Goal: Information Seeking & Learning: Learn about a topic

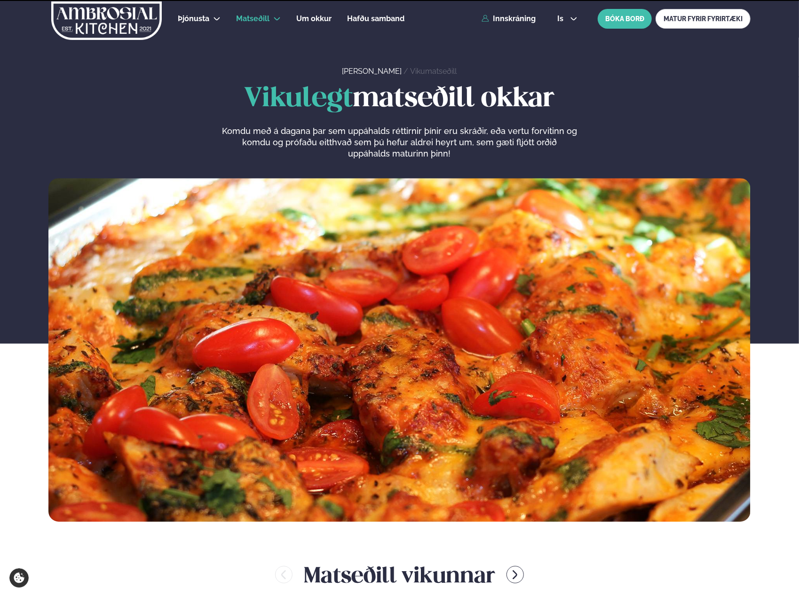
click at [130, 22] on img at bounding box center [106, 20] width 112 height 39
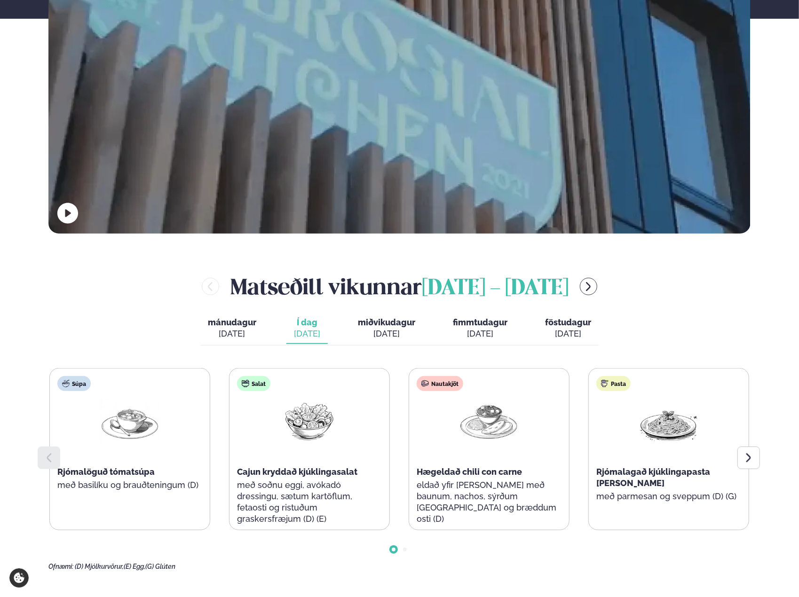
scroll to position [376, 0]
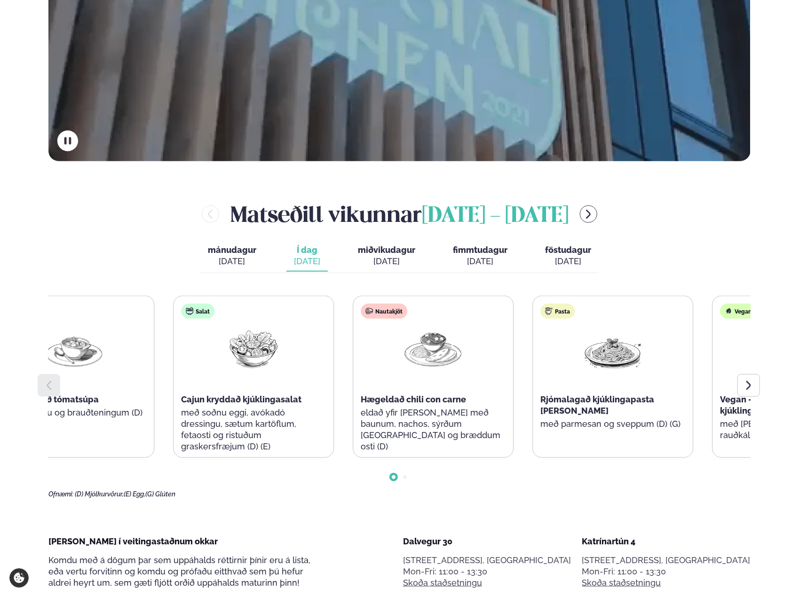
click at [468, 399] on div "Hægeldað chili con carne" at bounding box center [433, 399] width 145 height 11
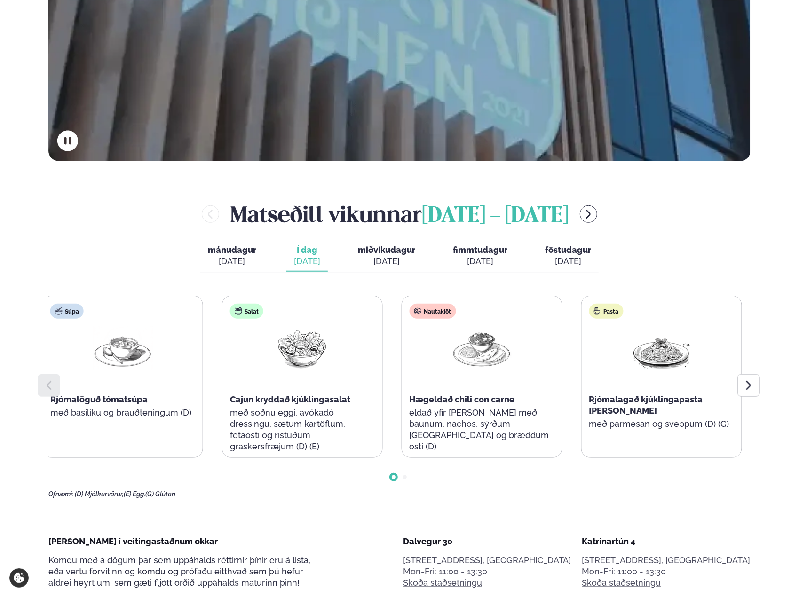
click at [703, 395] on span "Rjómalagað kjúklingapasta [PERSON_NAME]" at bounding box center [646, 405] width 114 height 21
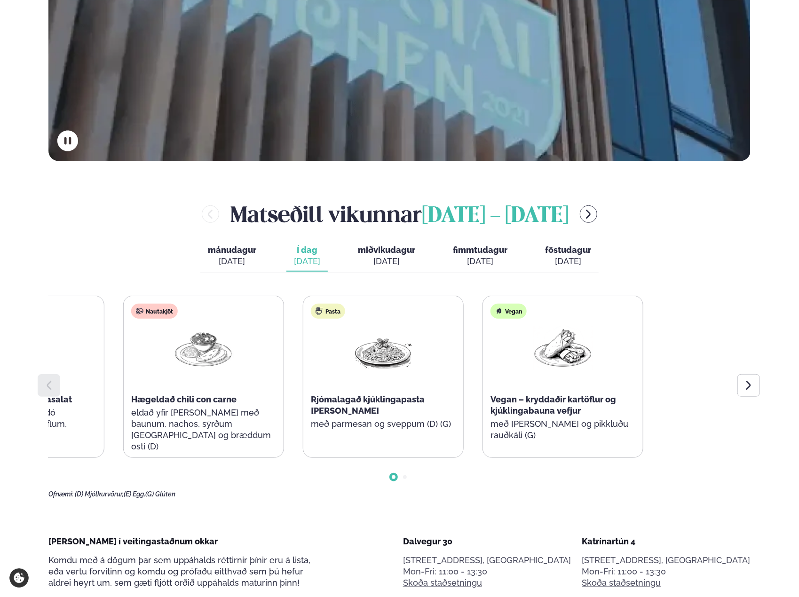
click at [261, 423] on div "Súpa Rjómalöguð tómatsúpa með basilíku og brauðteningum (D) Salat Cajun kryddað…" at bounding box center [114, 377] width 700 height 162
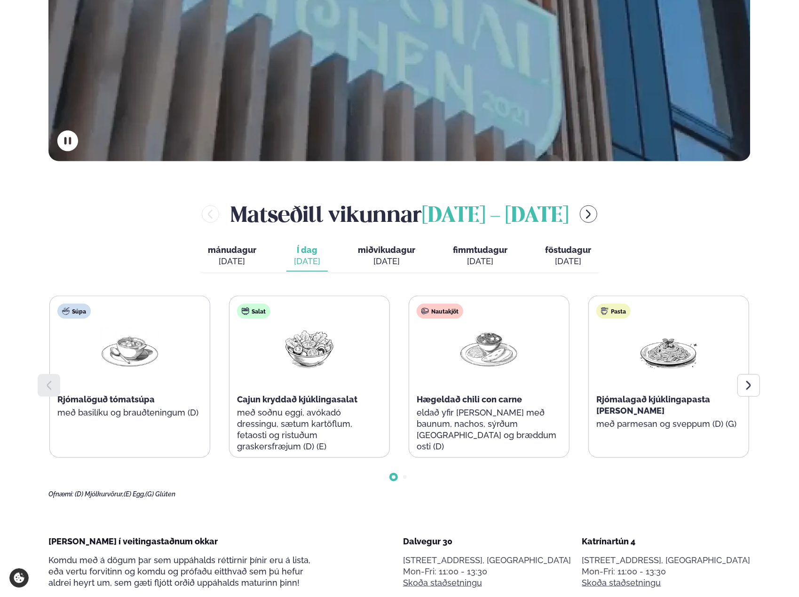
click at [388, 261] on div "[DATE]" at bounding box center [386, 261] width 57 height 11
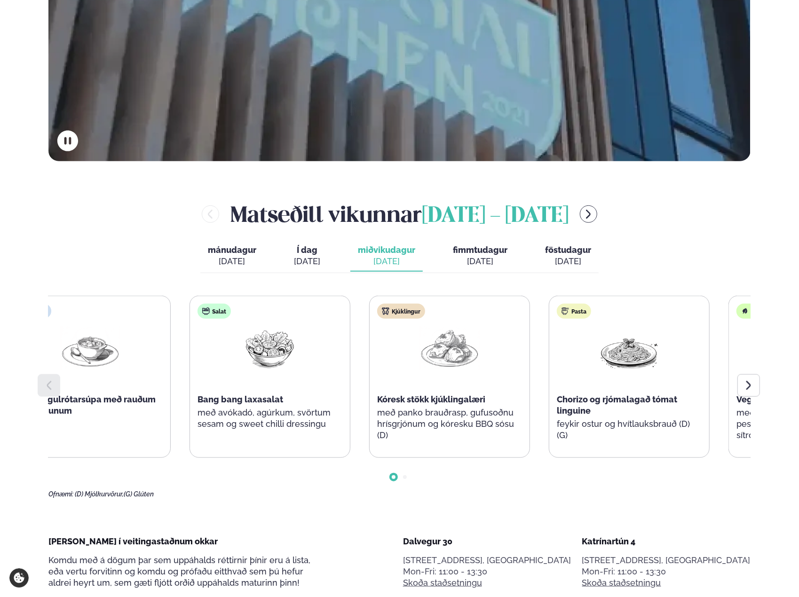
click at [235, 397] on span "Bang bang laxasalat" at bounding box center [240, 400] width 86 height 10
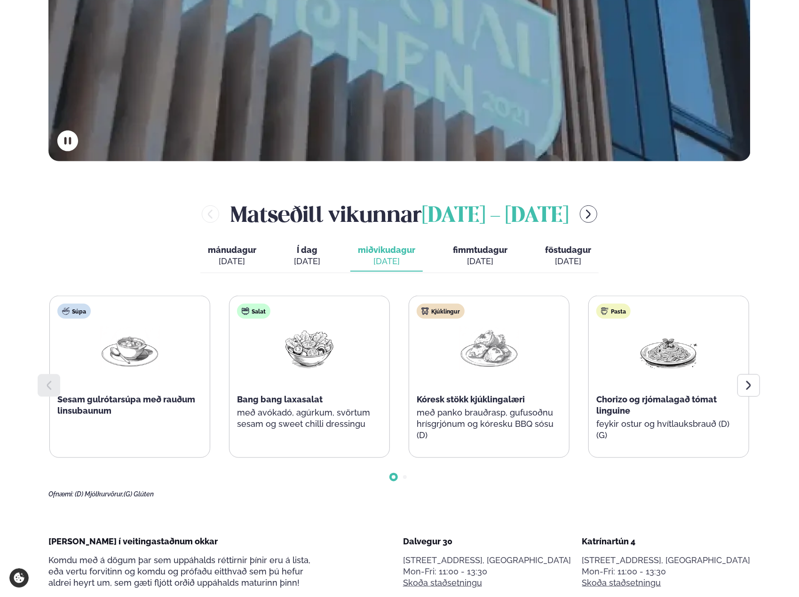
click at [475, 403] on span "Kóresk stökk kjúklingalæri" at bounding box center [471, 400] width 108 height 10
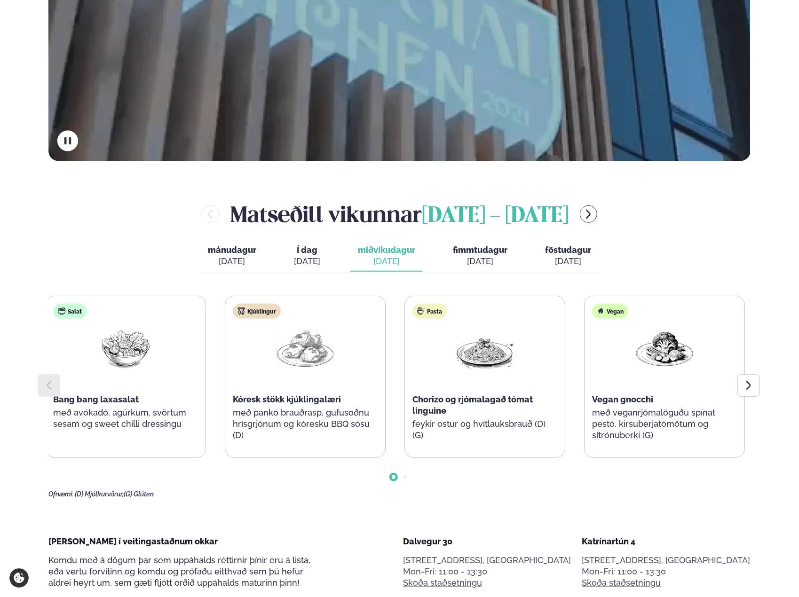
click at [297, 459] on div "Súpa Sesam gulrótarsúpa með rauðum linsubaunum Salat Bang bang laxasalat með av…" at bounding box center [399, 397] width 702 height 203
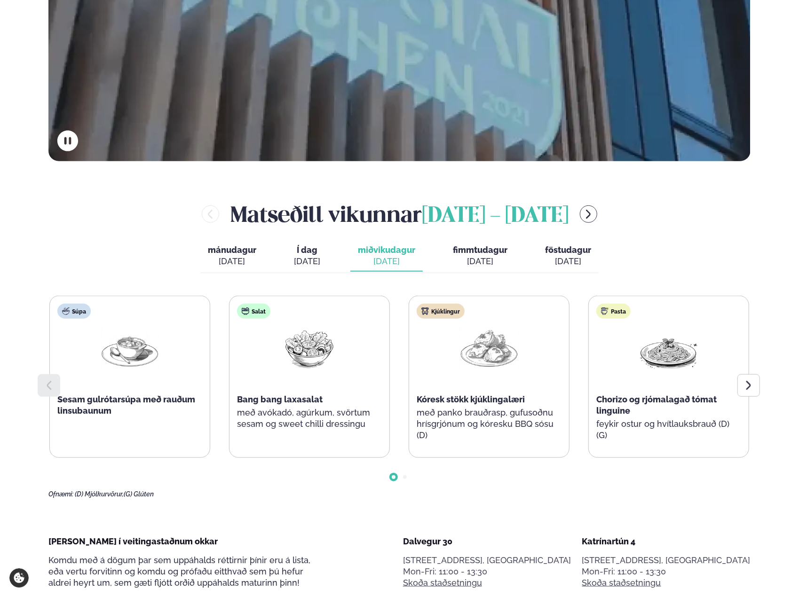
click at [478, 245] on button "fimmtudagur fim. [DATE]" at bounding box center [480, 256] width 70 height 31
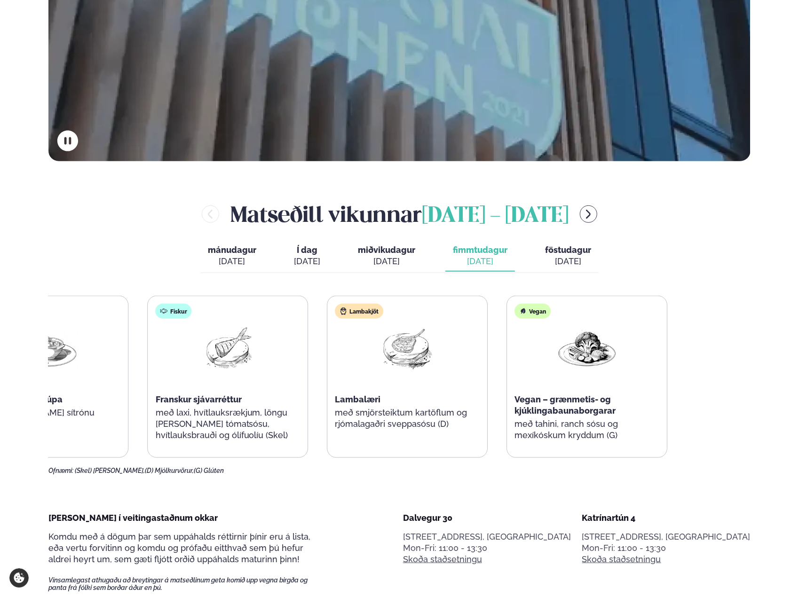
click at [368, 442] on div "Súpa Ristuð blómkálssúpa með [PERSON_NAME] sítrónu Fiskur Franskur sjávarréttur…" at bounding box center [318, 377] width 700 height 162
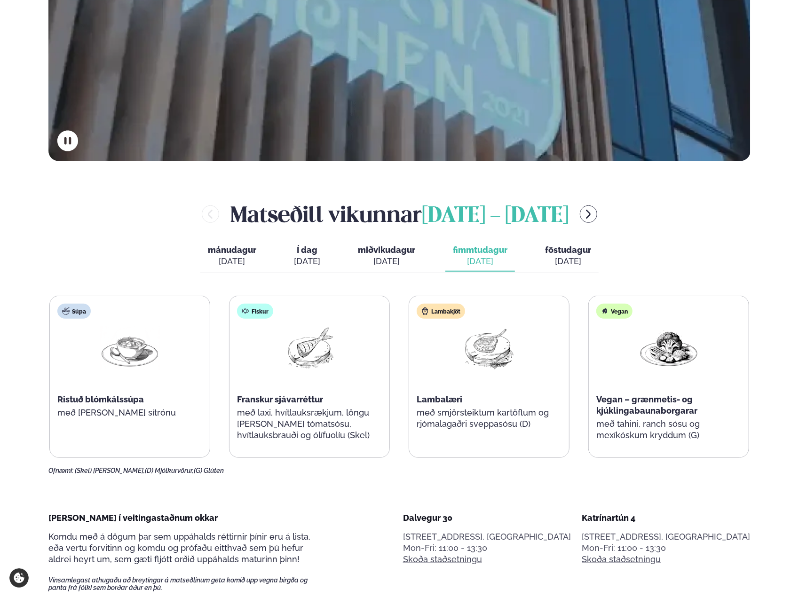
click at [572, 267] on div "[DATE]" at bounding box center [568, 261] width 46 height 11
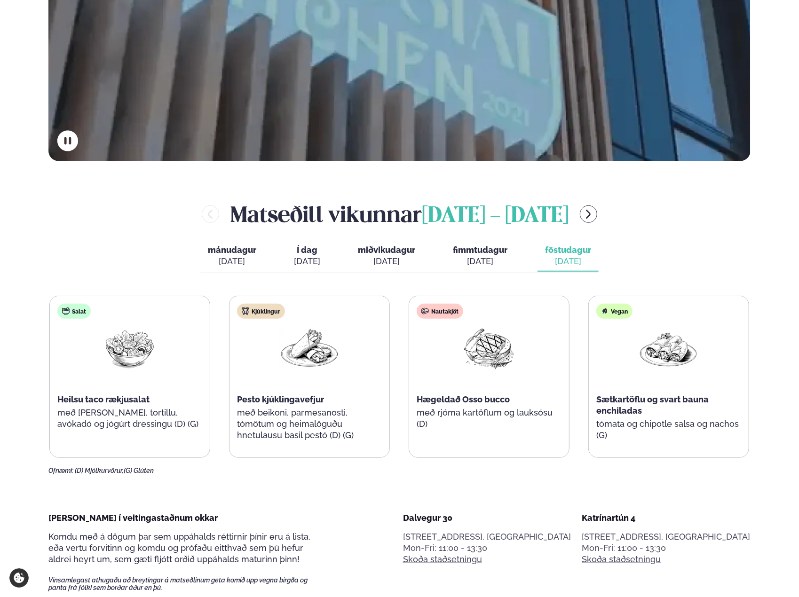
click at [309, 373] on div at bounding box center [309, 356] width 60 height 60
click at [491, 339] on img at bounding box center [489, 348] width 60 height 44
click at [658, 341] on img at bounding box center [669, 348] width 60 height 44
click at [90, 397] on span "Heilsu taco rækjusalat" at bounding box center [103, 400] width 92 height 10
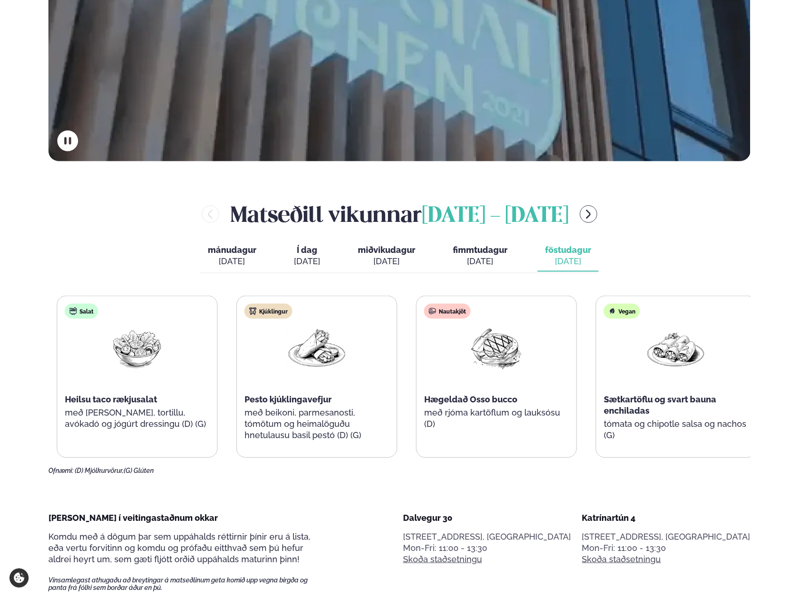
click at [103, 433] on div "Salat Heilsu taco rækjusalat með [PERSON_NAME], tortillu, avókadó og jógúrt dre…" at bounding box center [137, 371] width 160 height 150
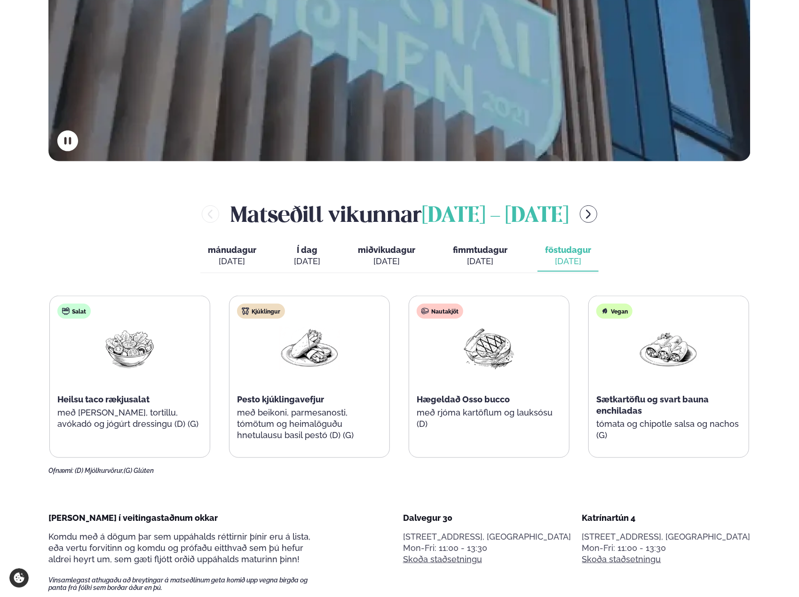
click at [103, 433] on div "Salat Heilsu taco rækjusalat með [PERSON_NAME], tortillu, avókadó og jógúrt dre…" at bounding box center [130, 371] width 160 height 150
click at [161, 472] on div "Ofnæmi: (D) Mjólkurvörur, (G) Glúten" at bounding box center [399, 471] width 702 height 8
click at [287, 419] on p "með beikoni, parmesanosti, tómötum og heimalöguðu hnetulausu basil pestó (D) (G)" at bounding box center [309, 424] width 145 height 34
click at [284, 434] on div "Kjúklingur Pesto kjúklingavefjur með beikoni, parmesanosti, tómötum og heimalög…" at bounding box center [309, 377] width 160 height 162
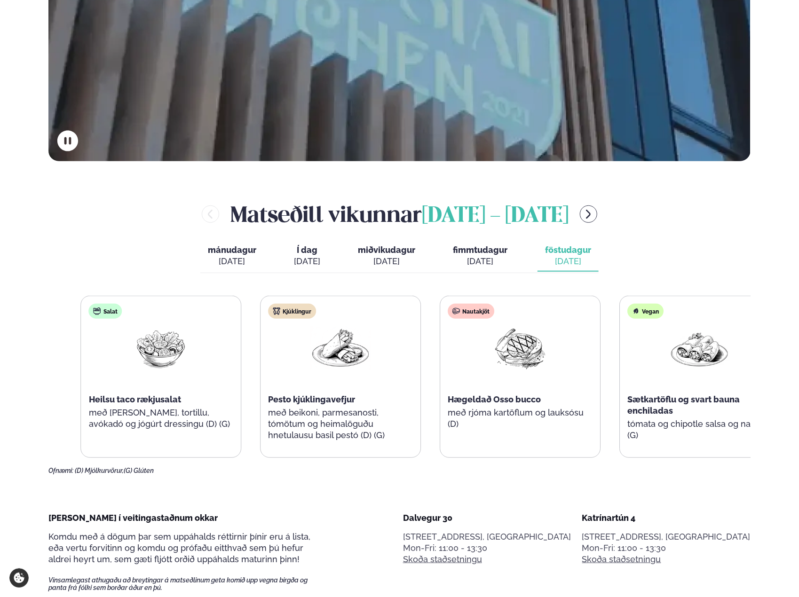
click at [333, 401] on span "Pesto kjúklingavefjur" at bounding box center [311, 400] width 87 height 10
